Goal: Information Seeking & Learning: Learn about a topic

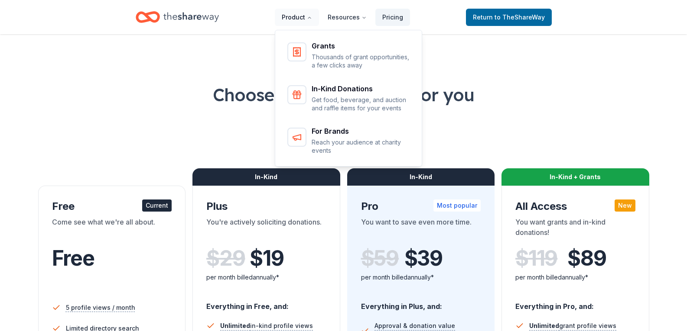
click at [296, 16] on button "Product" at bounding box center [297, 17] width 44 height 17
